Goal: Task Accomplishment & Management: Use online tool/utility

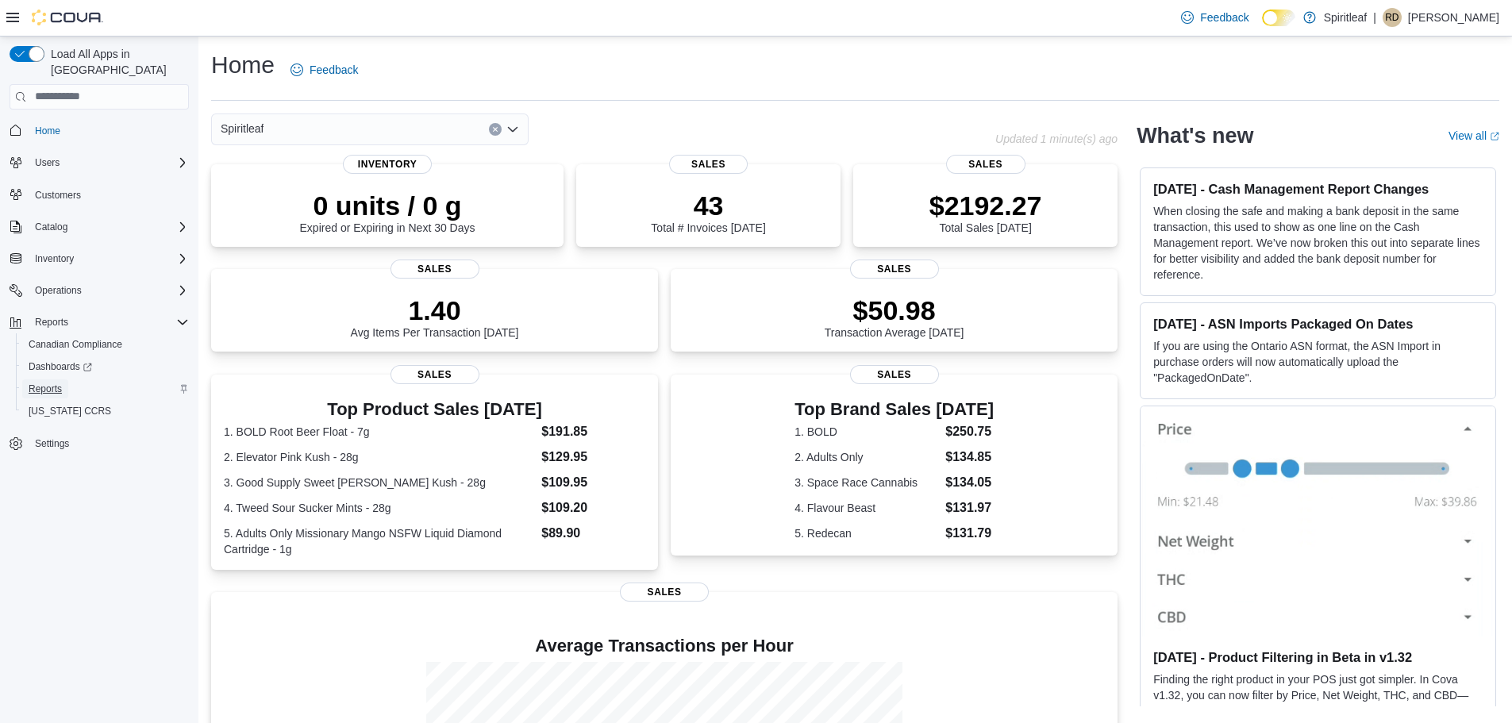
click at [37, 383] on span "Reports" at bounding box center [45, 389] width 33 height 13
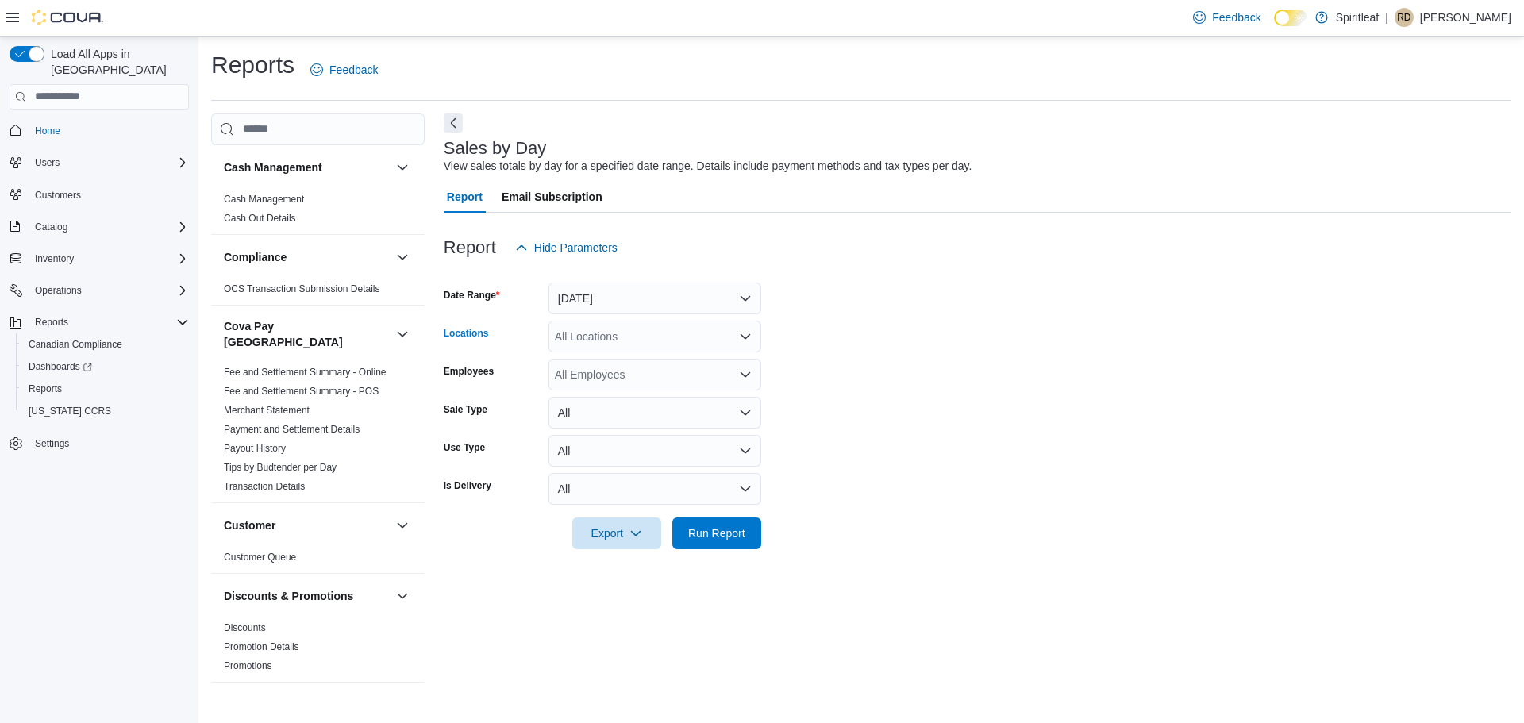
click at [623, 341] on div "All Locations" at bounding box center [655, 337] width 213 height 32
type input "***"
click at [664, 364] on span "401 - St. Vital (Winnipeg)" at bounding box center [703, 364] width 193 height 16
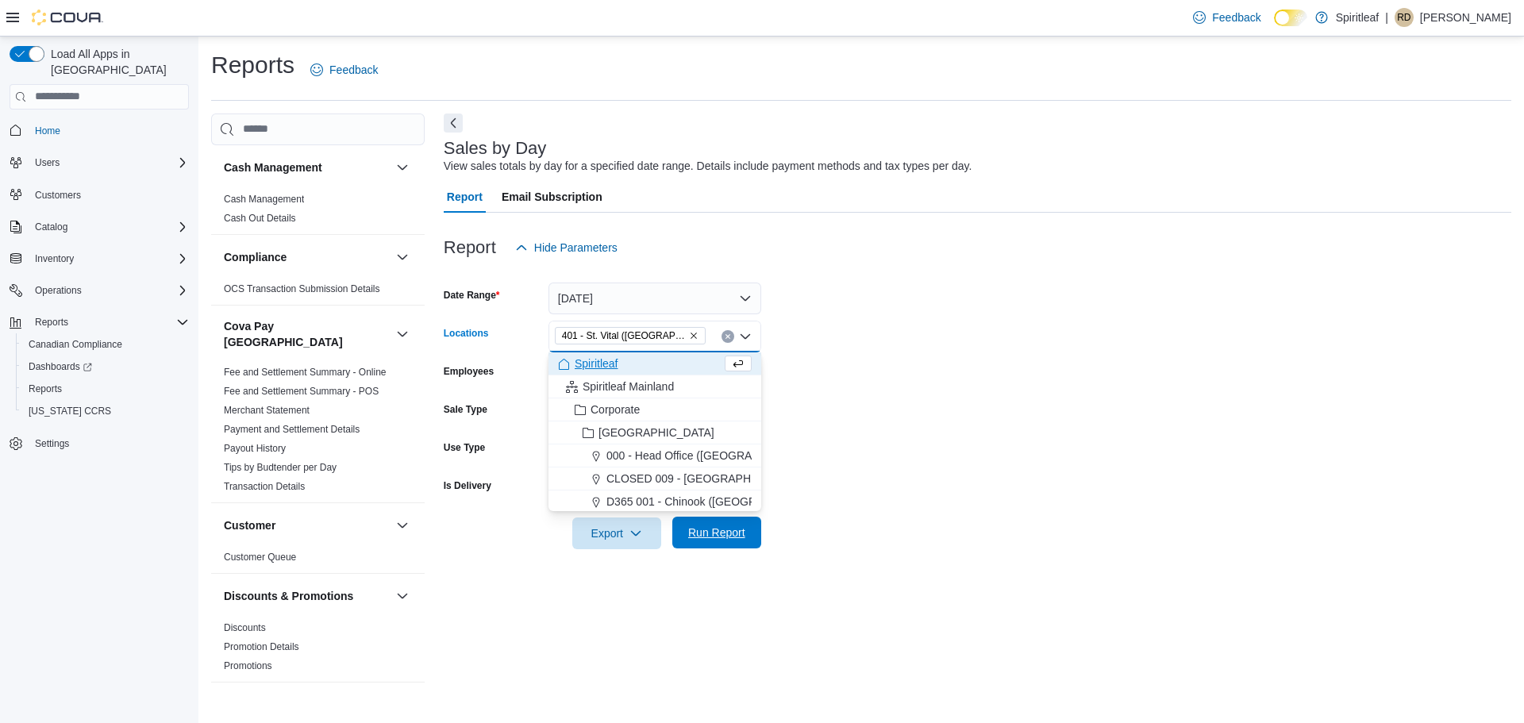
click at [721, 533] on span "Run Report" at bounding box center [716, 533] width 57 height 16
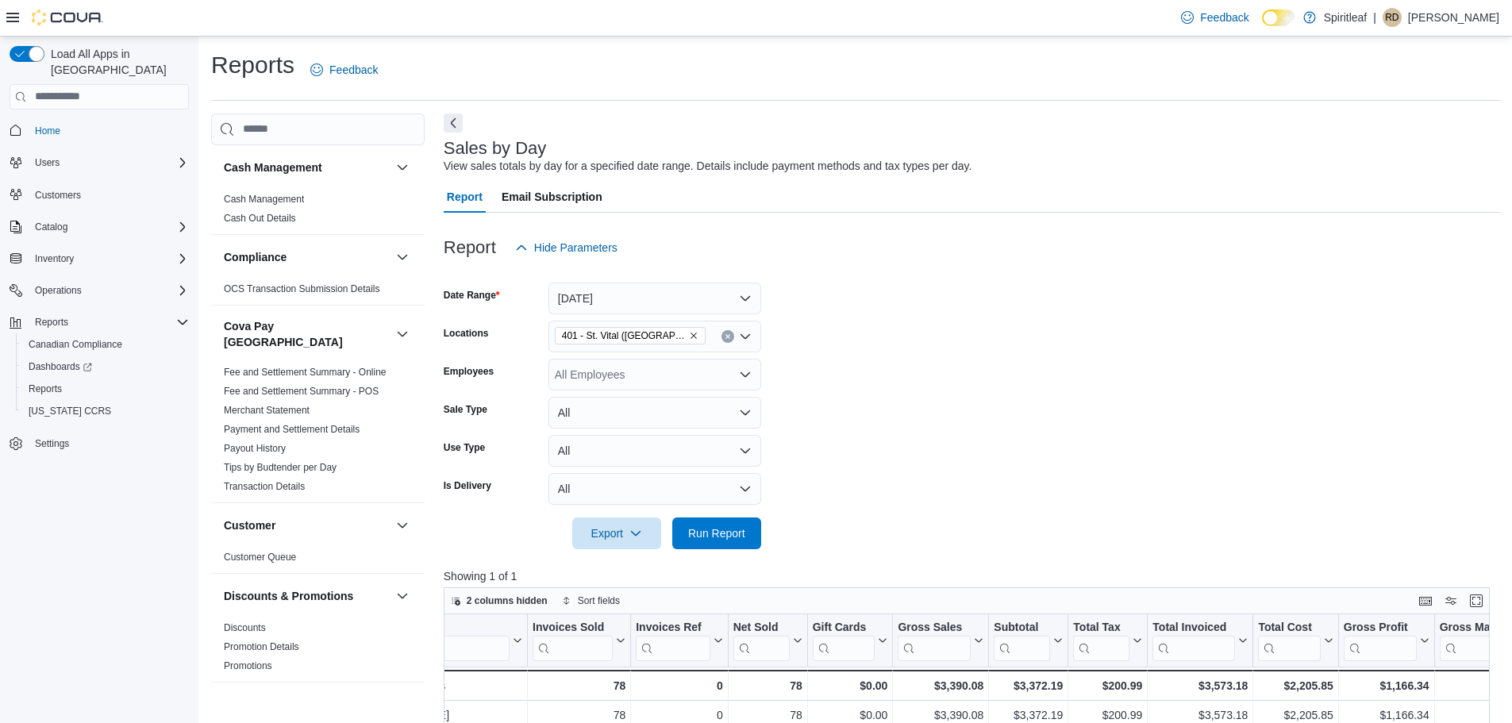
click at [725, 335] on icon "Clear input" at bounding box center [728, 336] width 6 height 6
type input "***"
click at [680, 364] on span "402 - Polo Park (Winnipeg)" at bounding box center [742, 364] width 270 height 16
click at [723, 530] on span "Run Report" at bounding box center [716, 533] width 57 height 16
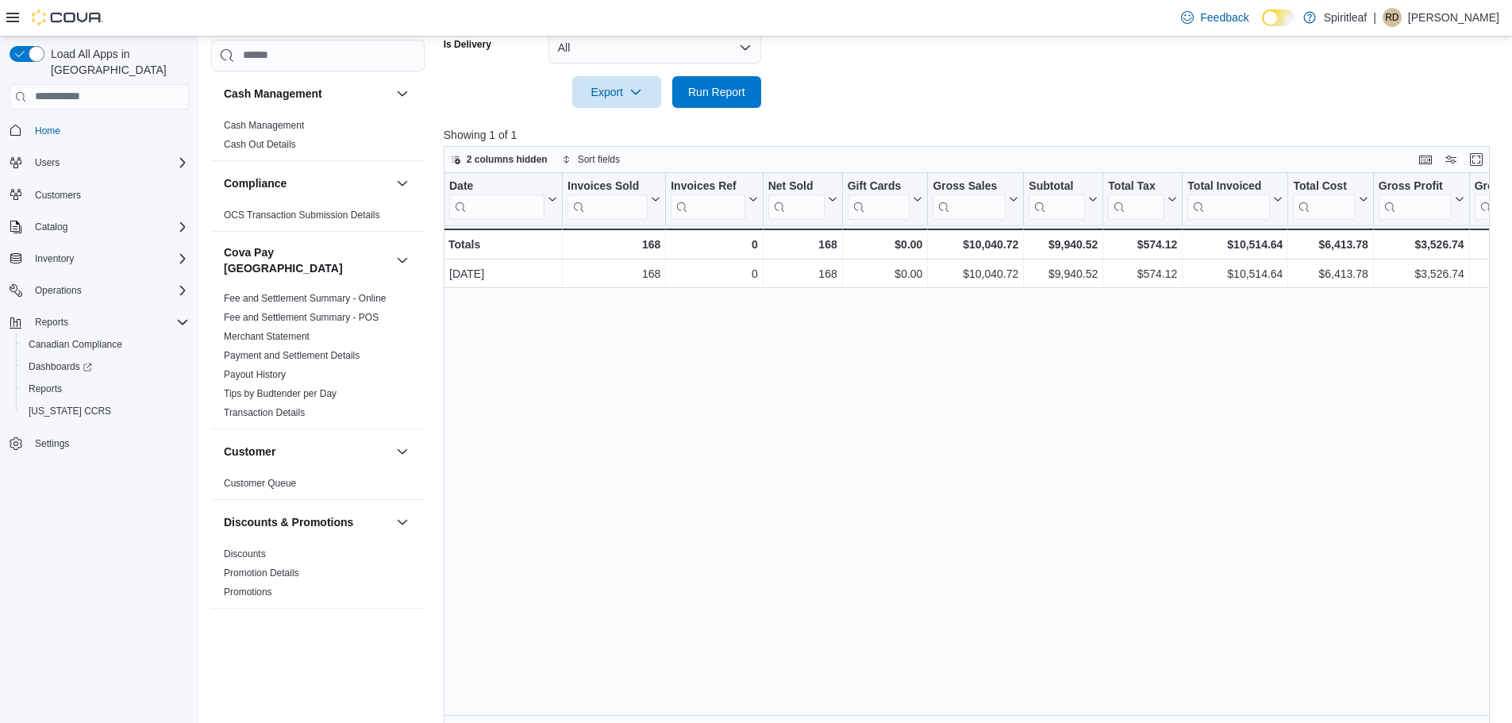
scroll to position [455, 0]
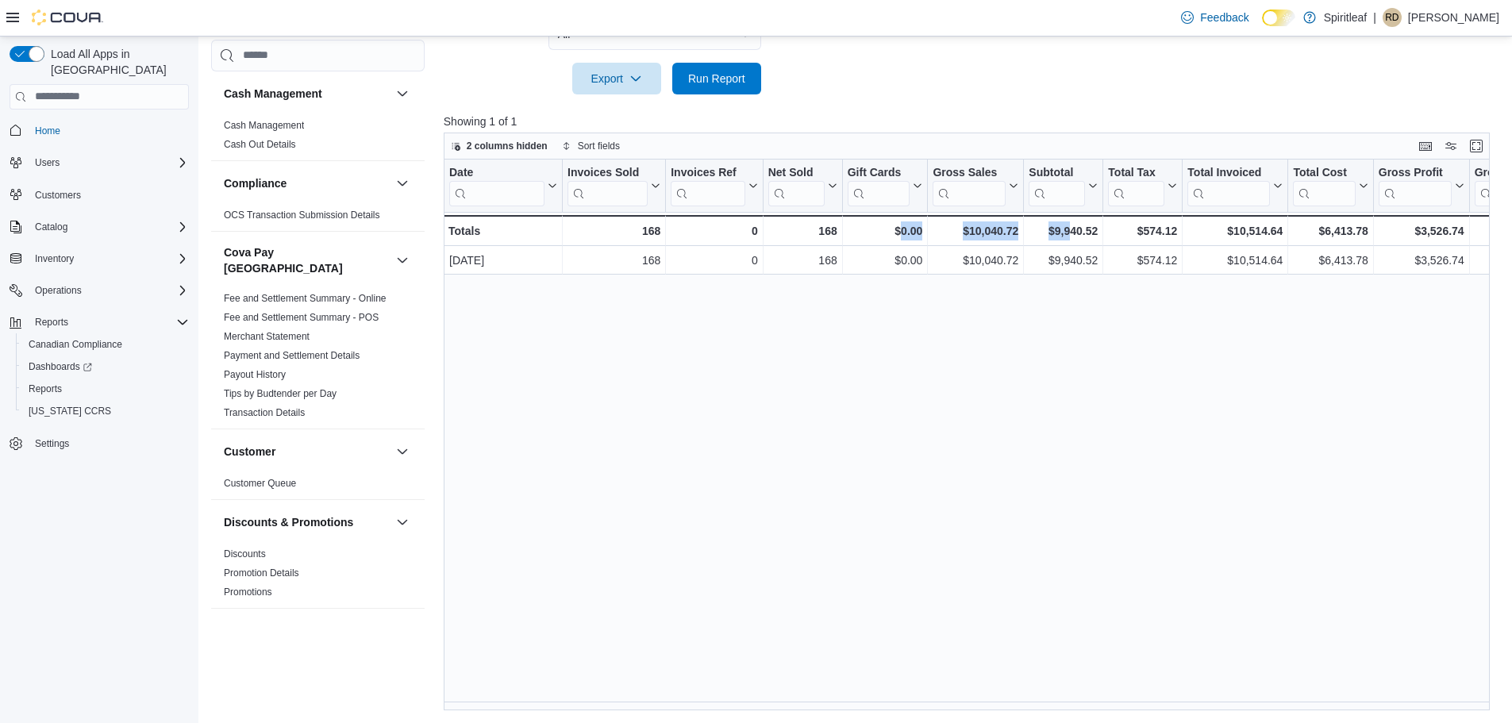
drag, startPoint x: 901, startPoint y: 711, endPoint x: 1022, endPoint y: 691, distance: 122.3
click at [1070, 706] on div "Reports Feedback Cash Management Cash Management Cash Out Details Compliance OC…" at bounding box center [855, 153] width 1315 height 1142
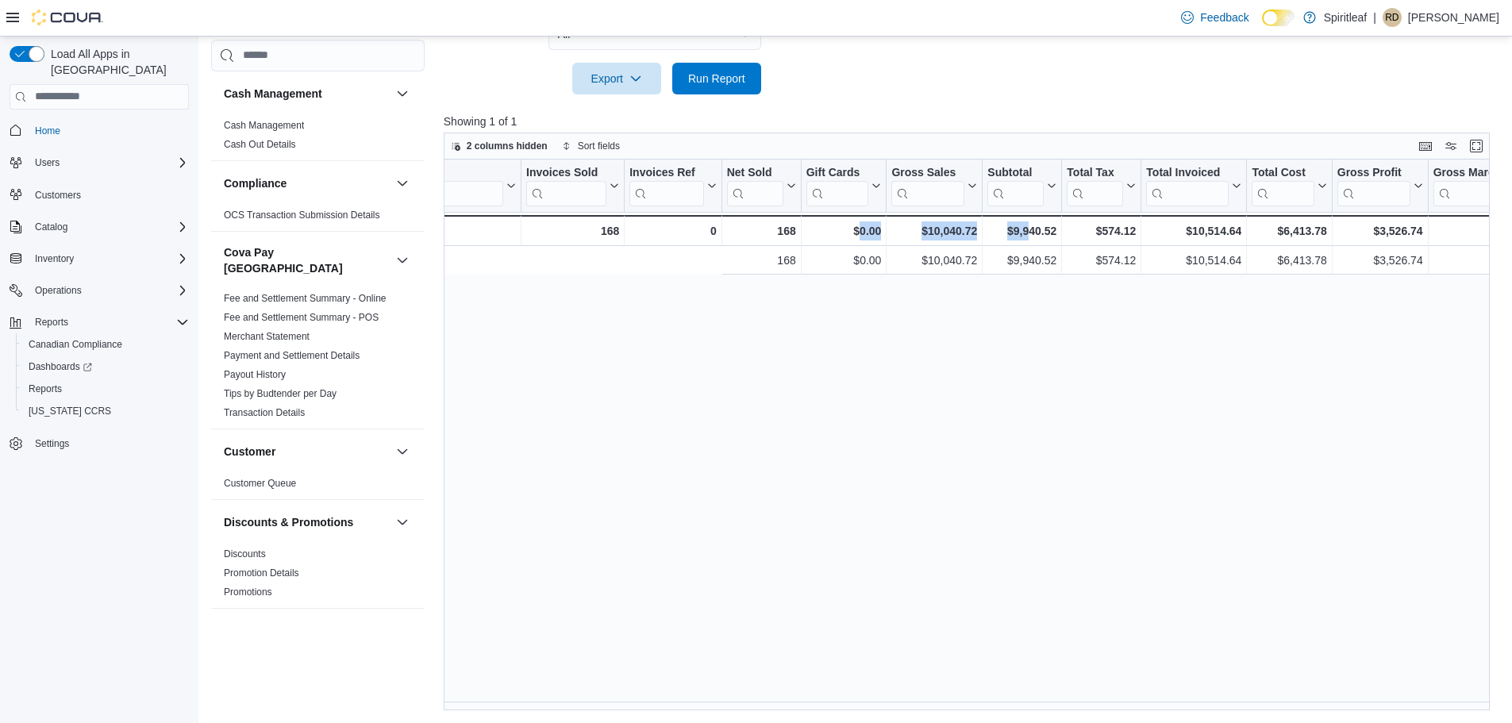
scroll to position [0, 0]
